Goal: Task Accomplishment & Management: Manage account settings

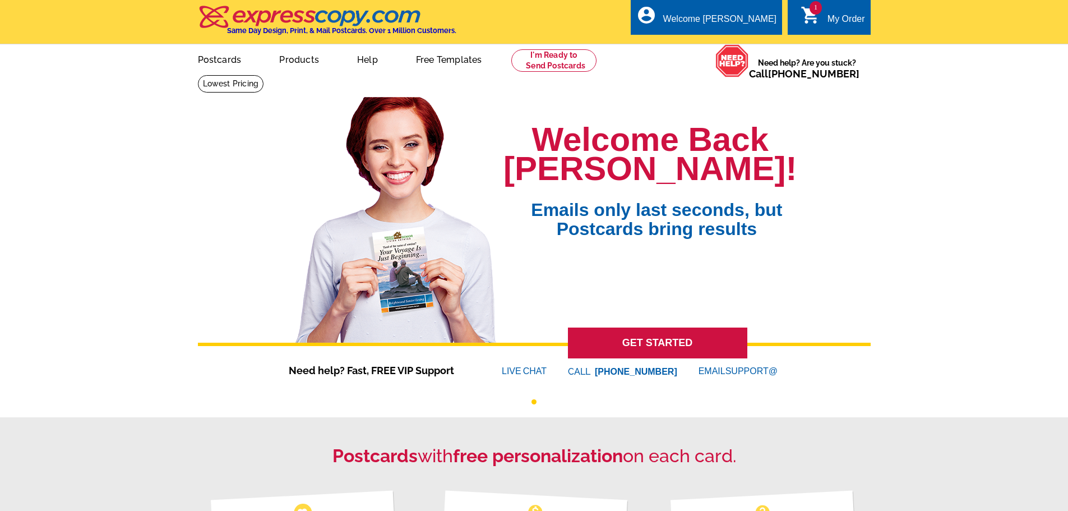
click at [832, 17] on div "My Order" at bounding box center [846, 22] width 38 height 16
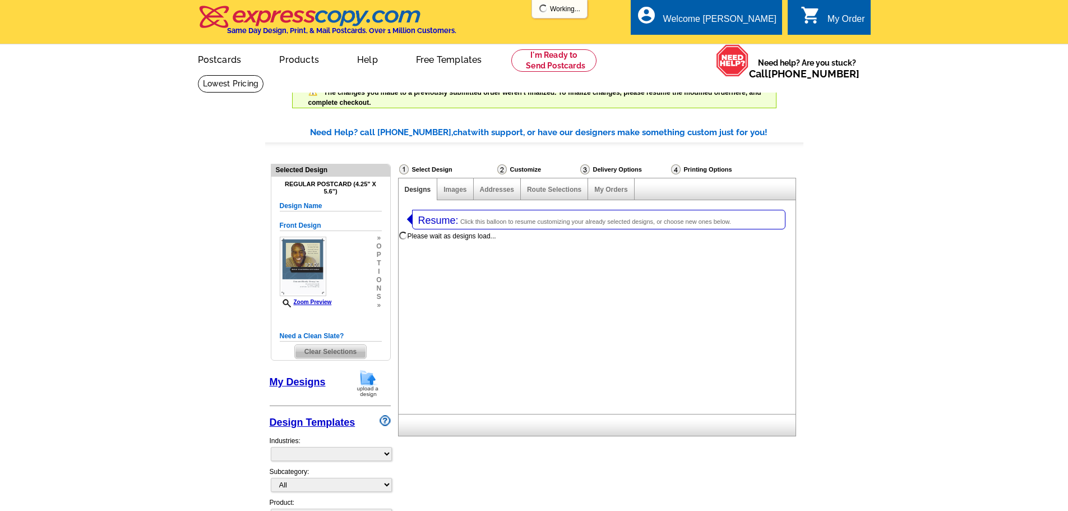
select select "1"
select select "back"
select select "785"
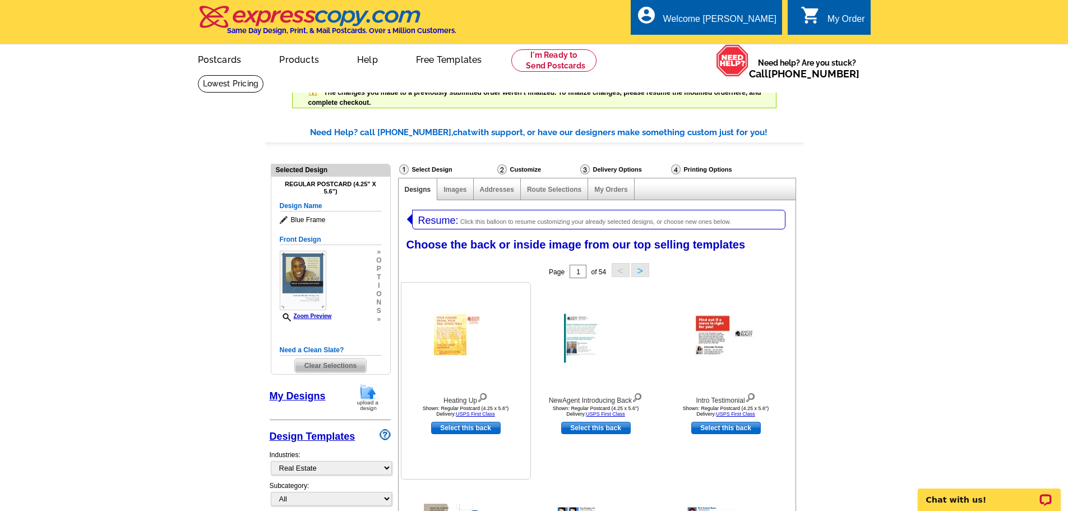
scroll to position [56, 0]
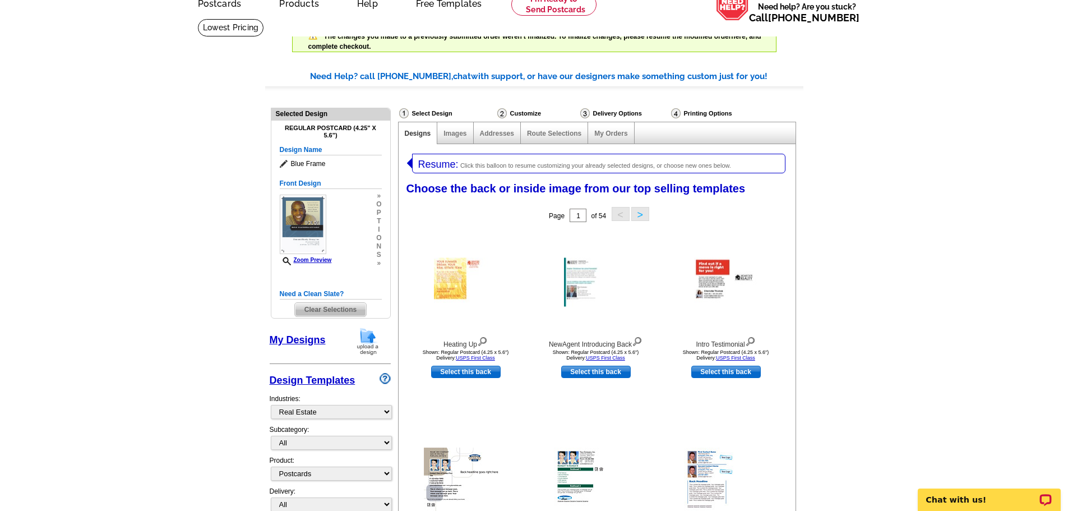
click at [330, 312] on span "Clear Selections" at bounding box center [330, 309] width 71 height 13
click at [341, 306] on span "Clear Selections" at bounding box center [330, 309] width 71 height 13
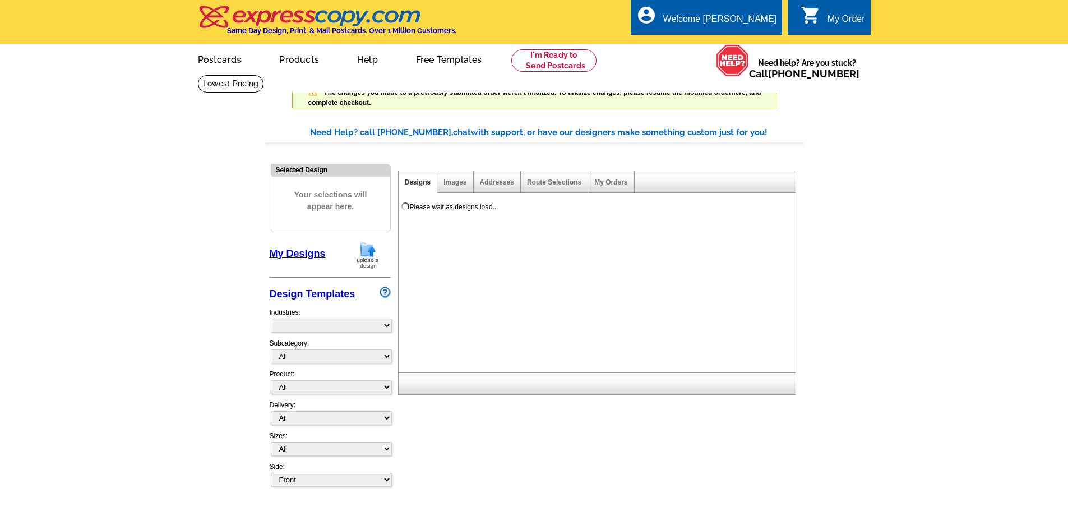
select select "785"
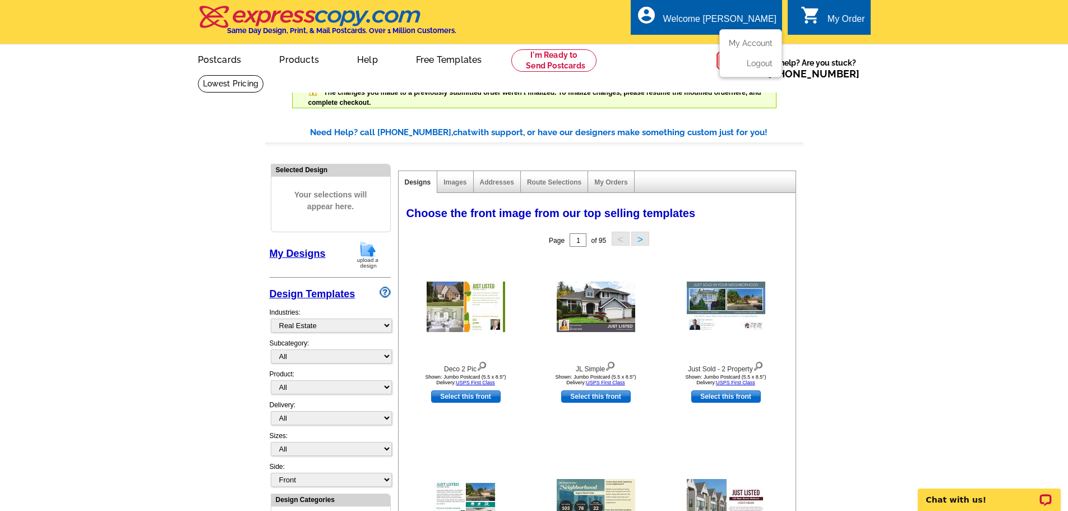
click at [746, 17] on div "Welcome [PERSON_NAME]" at bounding box center [719, 22] width 113 height 16
click at [753, 47] on link "My Account" at bounding box center [748, 43] width 48 height 10
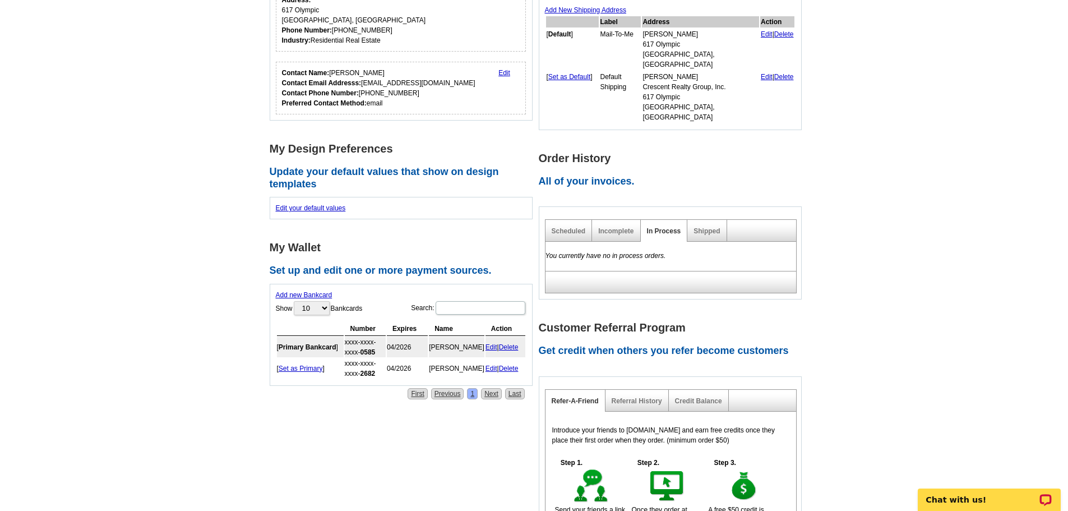
scroll to position [280, 0]
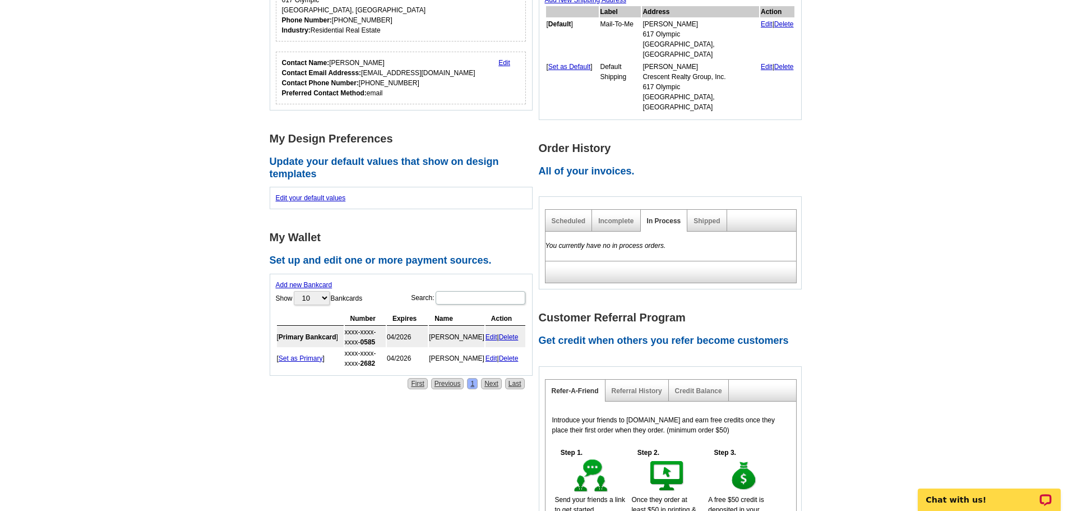
click at [514, 335] on link "Delete" at bounding box center [509, 337] width 20 height 8
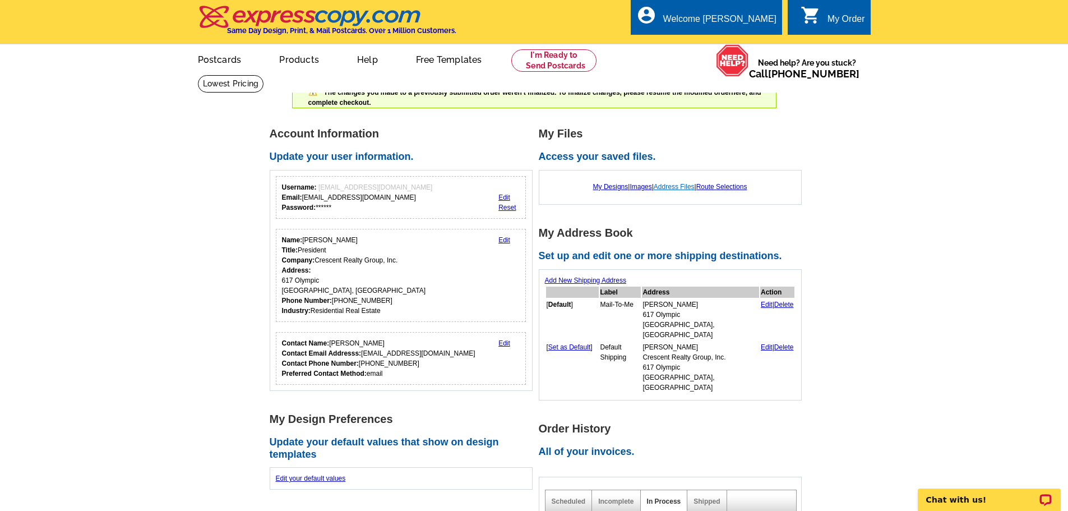
click at [676, 188] on link "Address Files" at bounding box center [674, 187] width 41 height 8
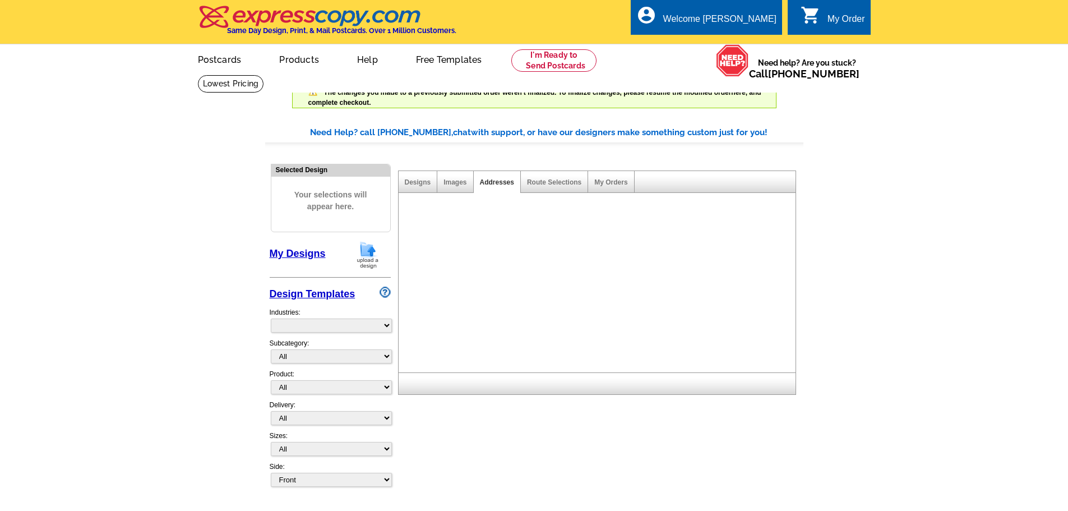
select select "785"
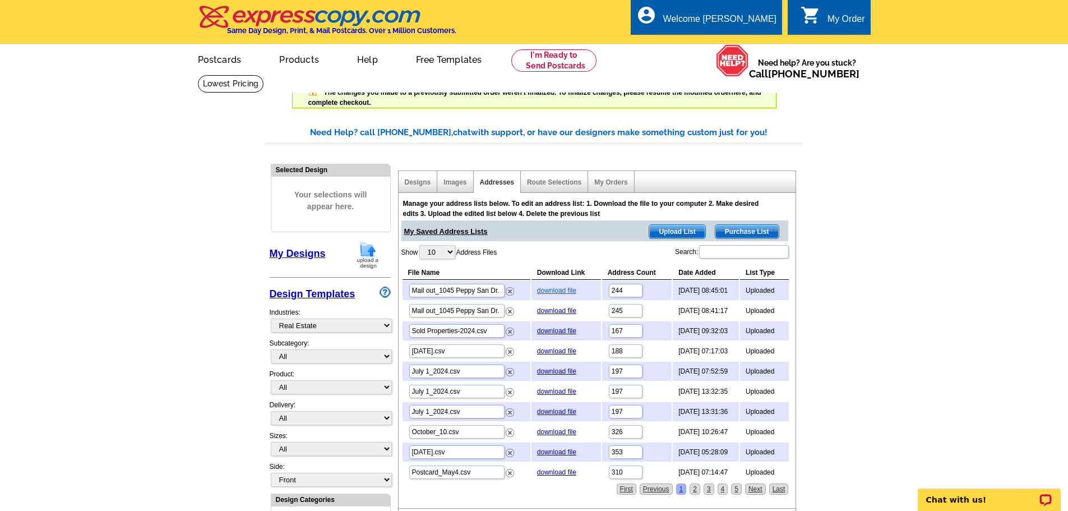
click at [541, 290] on link "download file" at bounding box center [556, 290] width 39 height 8
